Goal: Transaction & Acquisition: Purchase product/service

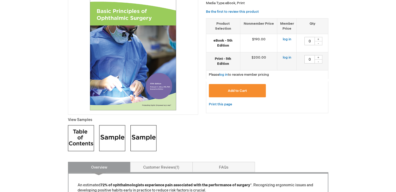
scroll to position [95, 0]
click at [115, 131] on img at bounding box center [112, 138] width 26 height 26
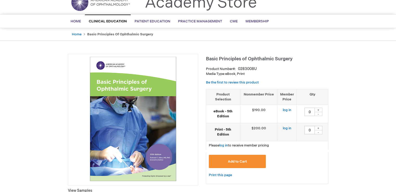
scroll to position [24, 0]
